Goal: Task Accomplishment & Management: Complete application form

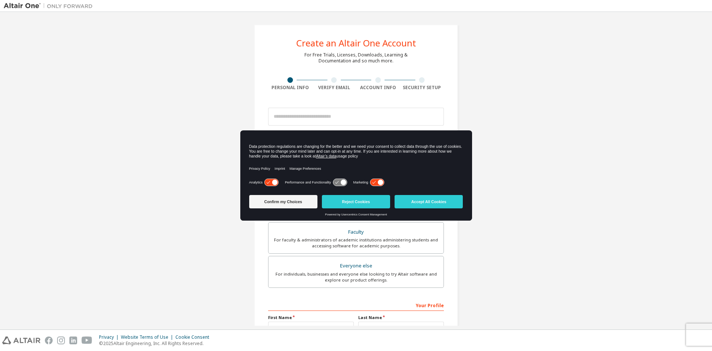
click at [432, 200] on button "Accept All Cookies" at bounding box center [429, 201] width 68 height 13
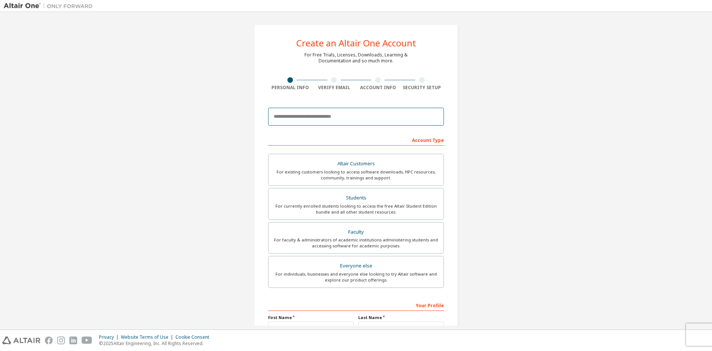
click at [322, 118] on input "email" at bounding box center [356, 117] width 176 height 18
click at [276, 137] on div "Account Type" at bounding box center [356, 140] width 176 height 12
click at [281, 118] on input "email" at bounding box center [356, 117] width 176 height 18
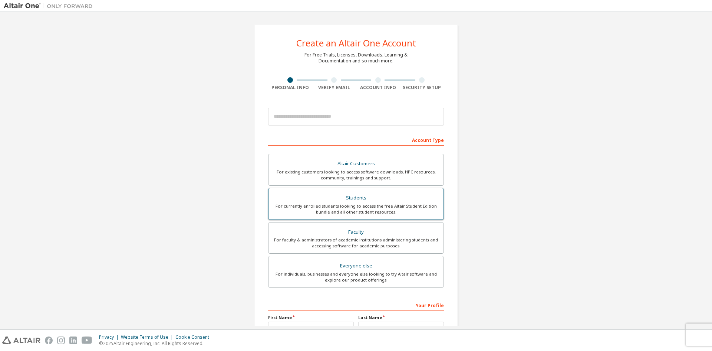
click at [329, 198] on div "Students" at bounding box center [356, 198] width 166 height 10
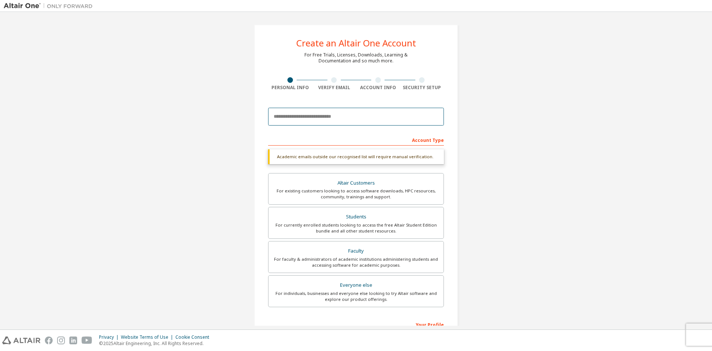
click at [310, 121] on input "email" at bounding box center [356, 117] width 176 height 18
type input "**********"
click at [324, 213] on div "Students" at bounding box center [356, 216] width 166 height 10
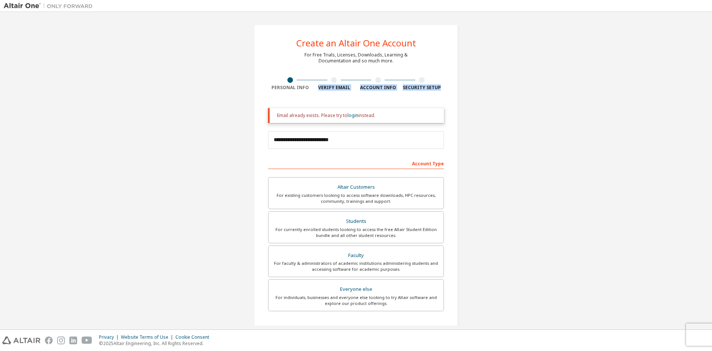
drag, startPoint x: 320, startPoint y: 82, endPoint x: 448, endPoint y: 87, distance: 128.4
click at [448, 87] on div "**********" at bounding box center [356, 223] width 204 height 399
click at [430, 81] on div at bounding box center [422, 80] width 44 height 6
drag, startPoint x: 431, startPoint y: 81, endPoint x: 256, endPoint y: 78, distance: 174.8
click at [256, 78] on div "**********" at bounding box center [356, 223] width 204 height 399
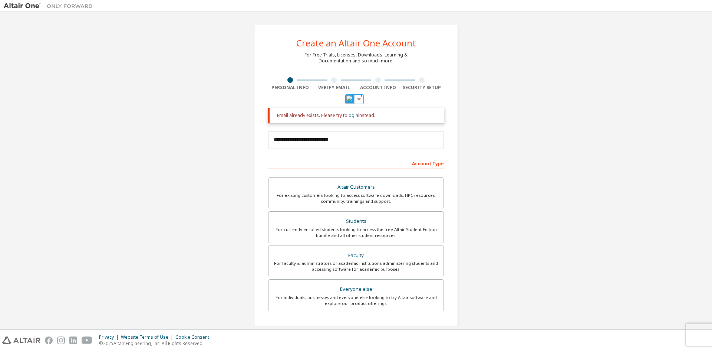
click at [488, 118] on div "**********" at bounding box center [356, 224] width 705 height 417
drag, startPoint x: 411, startPoint y: 82, endPoint x: 111, endPoint y: 2, distance: 310.6
click at [410, 82] on div at bounding box center [422, 80] width 44 height 6
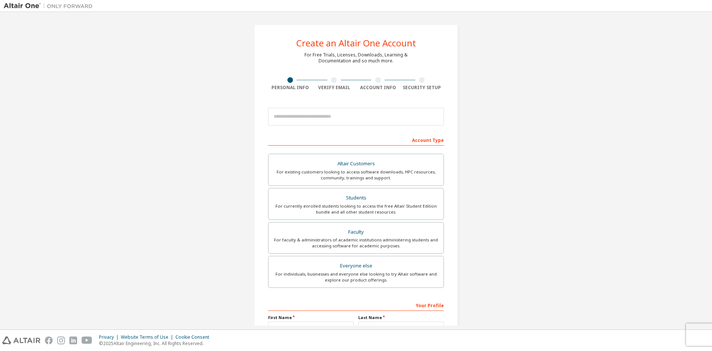
click at [327, 105] on div at bounding box center [356, 116] width 176 height 25
click at [328, 76] on div "Create an Altair One Account For Free Trials, Licenses, Downloads, Learning & D…" at bounding box center [356, 211] width 204 height 375
drag, startPoint x: 303, startPoint y: 85, endPoint x: 229, endPoint y: 84, distance: 73.8
click at [229, 84] on div "Create an Altair One Account For Free Trials, Licenses, Downloads, Learning & D…" at bounding box center [356, 212] width 705 height 393
click at [362, 86] on div "Account Info" at bounding box center [378, 88] width 44 height 6
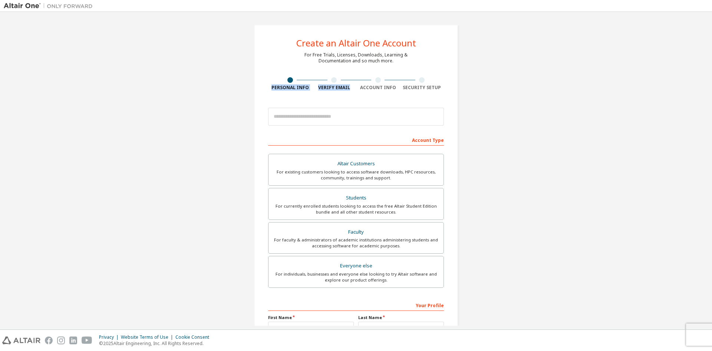
drag, startPoint x: 347, startPoint y: 92, endPoint x: 241, endPoint y: 83, distance: 106.1
click at [241, 83] on div "Create an Altair One Account For Free Trials, Licenses, Downloads, Learning & D…" at bounding box center [356, 212] width 705 height 393
click at [445, 91] on div "Create an Altair One Account For Free Trials, Licenses, Downloads, Learning & D…" at bounding box center [356, 211] width 204 height 375
drag, startPoint x: 408, startPoint y: 85, endPoint x: 342, endPoint y: 83, distance: 65.3
click at [342, 83] on div "Personal Info Verify Email Account Info Security Setup" at bounding box center [356, 83] width 176 height 13
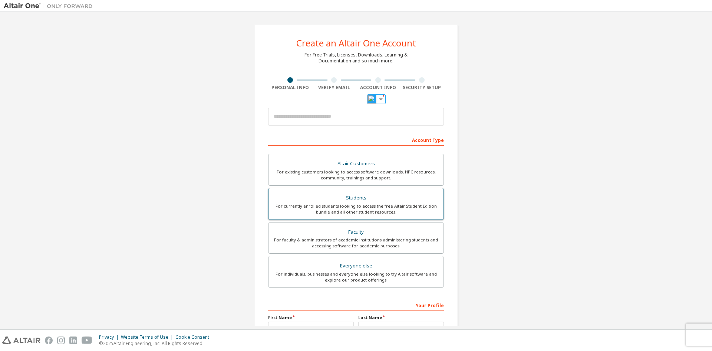
click at [366, 194] on div "Students" at bounding box center [356, 198] width 166 height 10
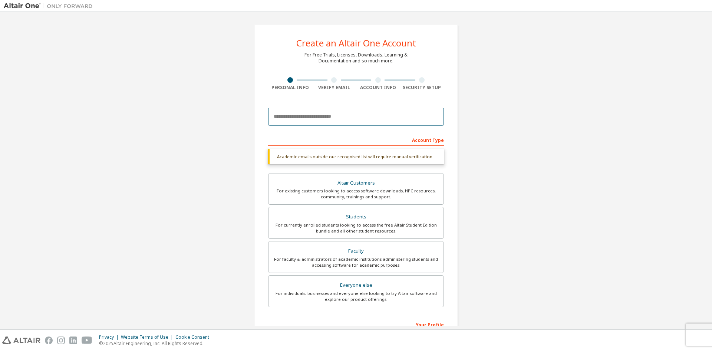
click at [304, 118] on input "email" at bounding box center [356, 117] width 176 height 18
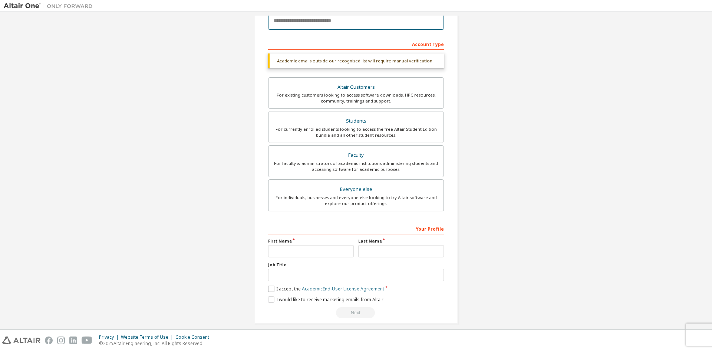
scroll to position [102, 0]
